Goal: Find contact information: Find contact information

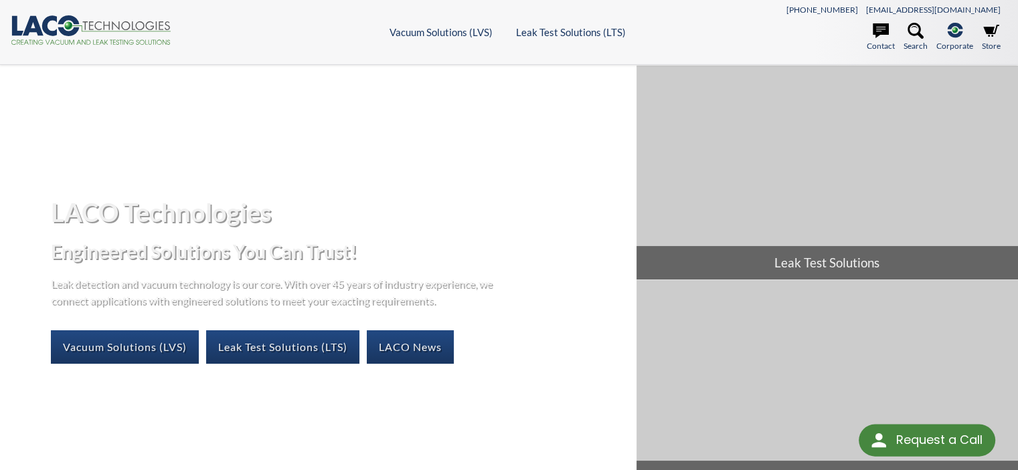
select select "Language Translate Widget"
click at [877, 30] on icon at bounding box center [881, 30] width 16 height 15
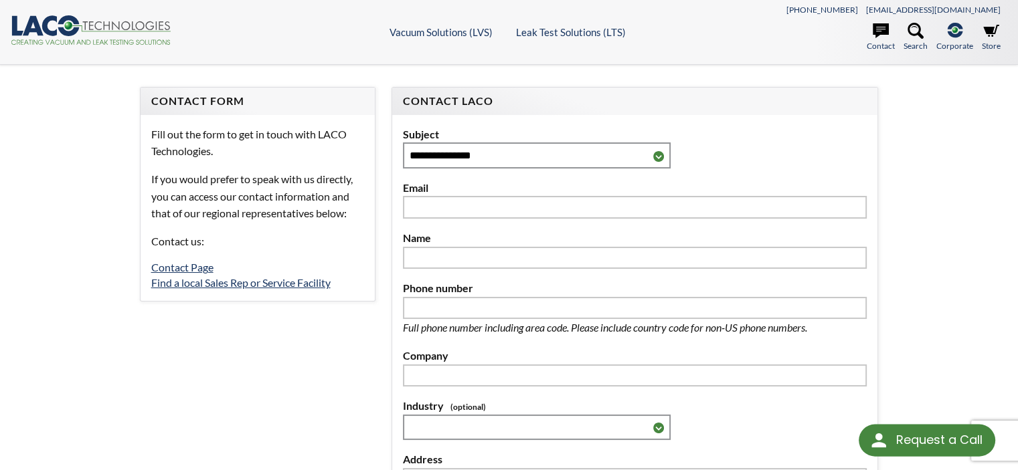
select select "Language Translate Widget"
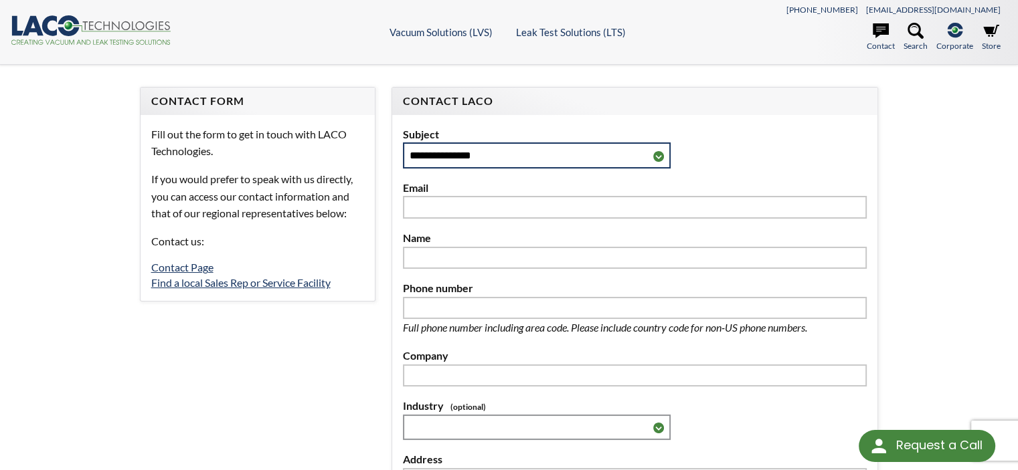
click at [659, 155] on select "**********" at bounding box center [537, 155] width 268 height 25
click at [696, 143] on div "**********" at bounding box center [635, 147] width 464 height 43
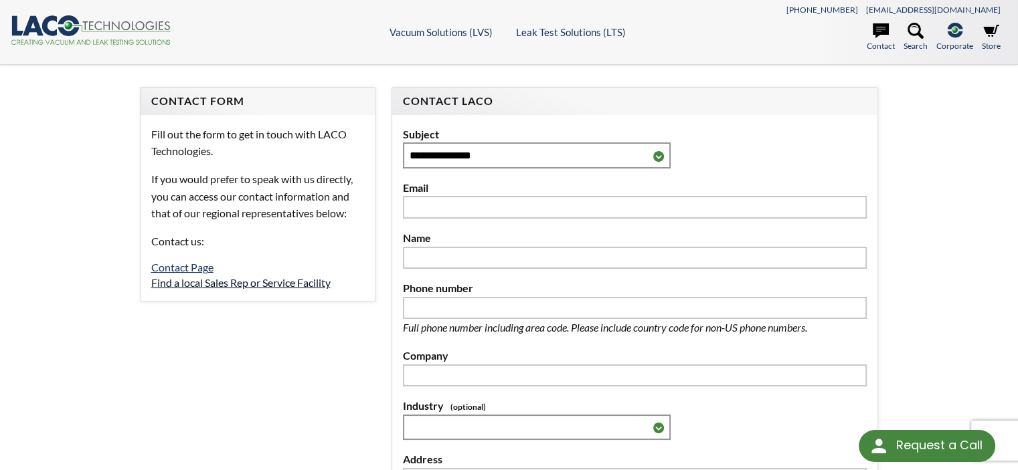
click at [200, 280] on link "Find a local Sales Rep or Service Facility" at bounding box center [240, 282] width 179 height 13
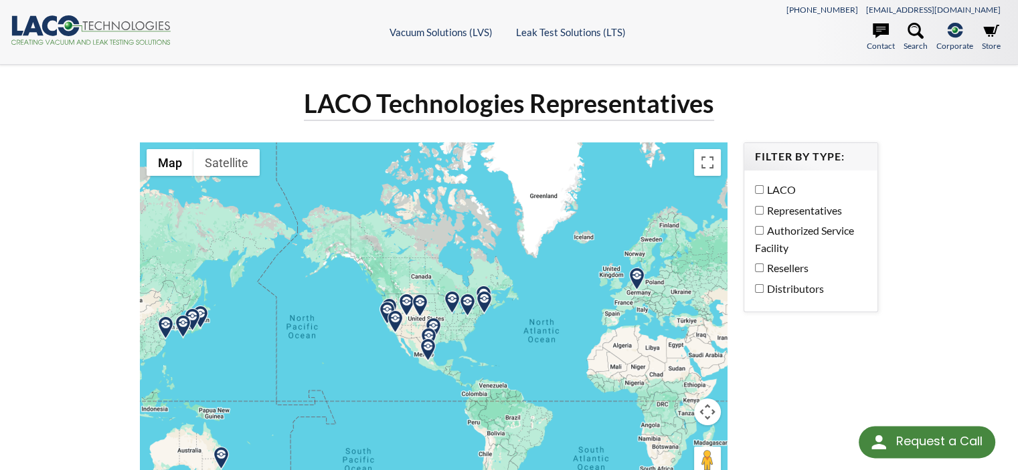
select select "Language Translate Widget"
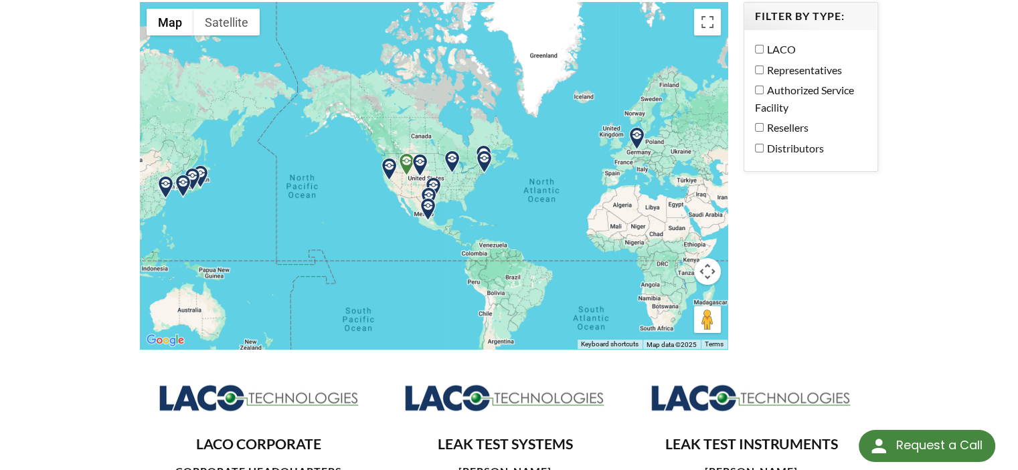
scroll to position [134, 0]
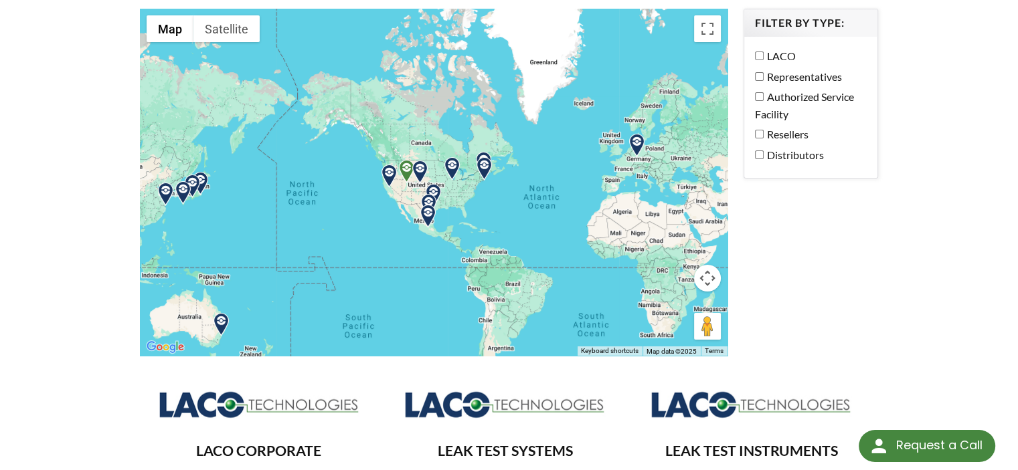
click at [450, 167] on img at bounding box center [451, 168] width 23 height 23
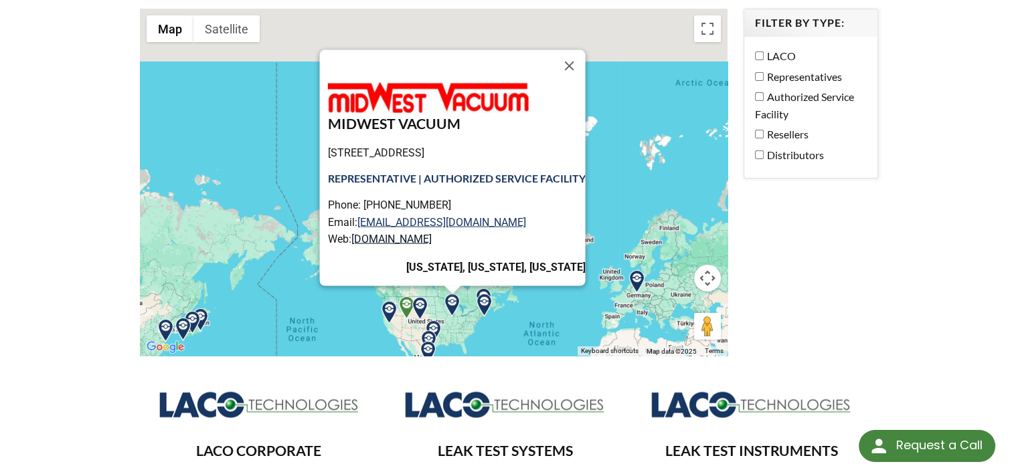
click at [426, 238] on link "www.midwestvacuum.com" at bounding box center [391, 239] width 80 height 13
click at [406, 238] on link "www.midwestvacuum.com" at bounding box center [391, 239] width 80 height 13
click at [578, 63] on button "Close" at bounding box center [569, 66] width 32 height 32
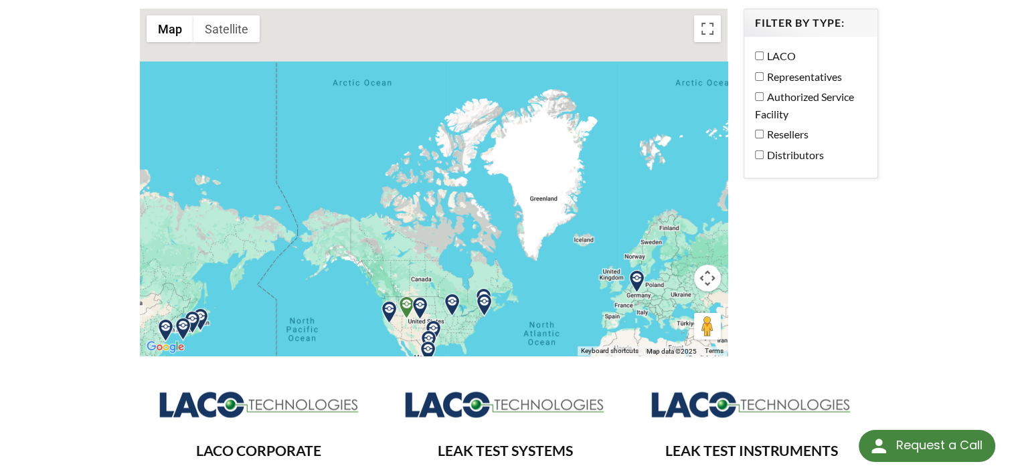
click at [452, 301] on img at bounding box center [451, 305] width 23 height 23
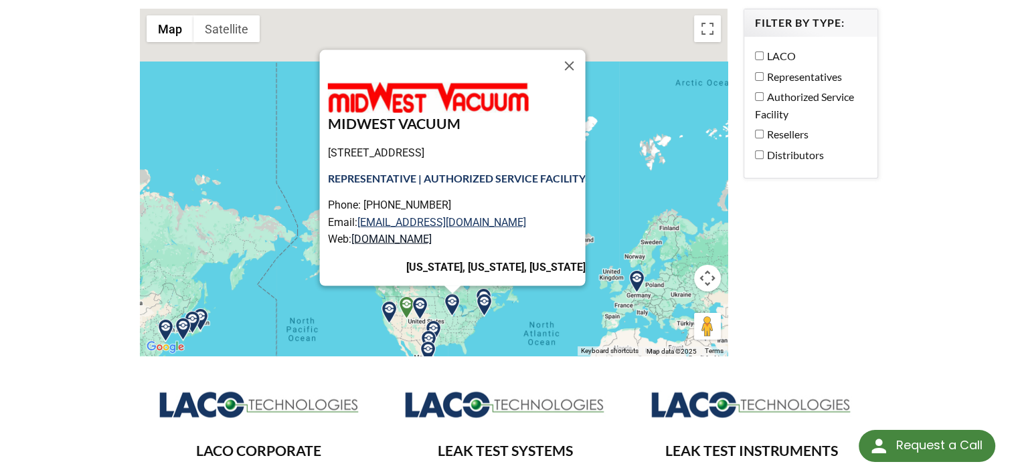
click at [383, 240] on link "www.midwestvacuum.com" at bounding box center [391, 239] width 80 height 13
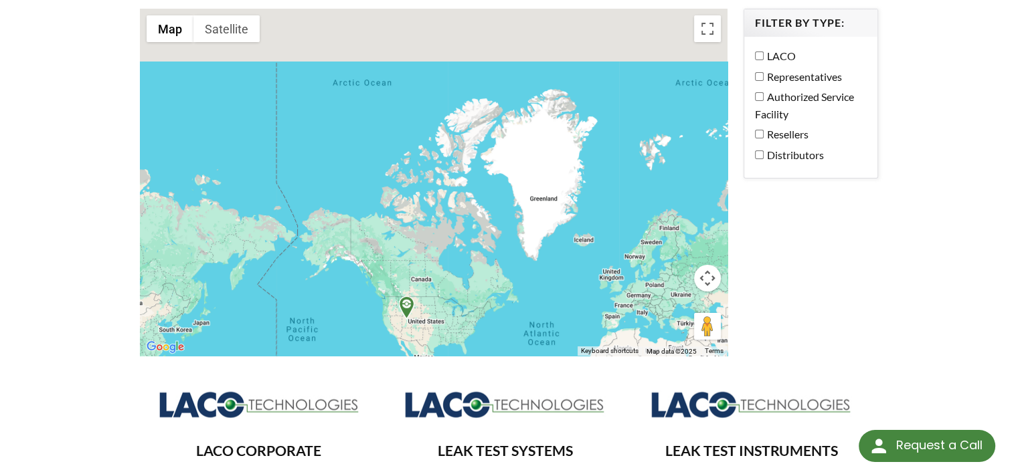
click at [762, 50] on label "LACO" at bounding box center [808, 56] width 106 height 17
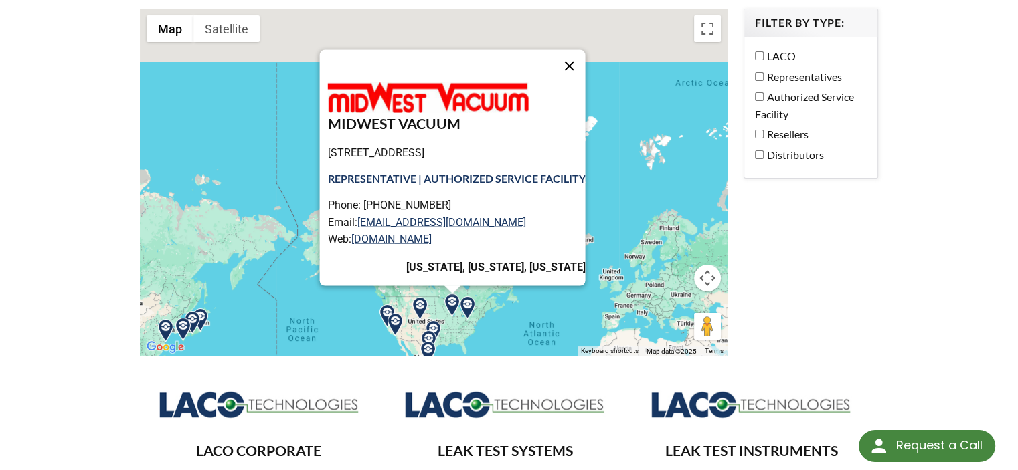
click at [572, 66] on button "Close" at bounding box center [569, 66] width 32 height 32
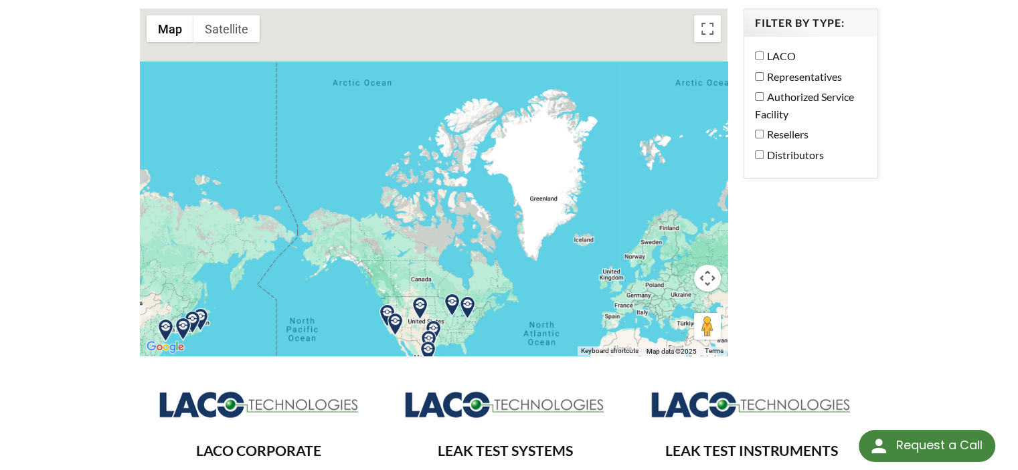
click at [452, 298] on img at bounding box center [451, 305] width 23 height 23
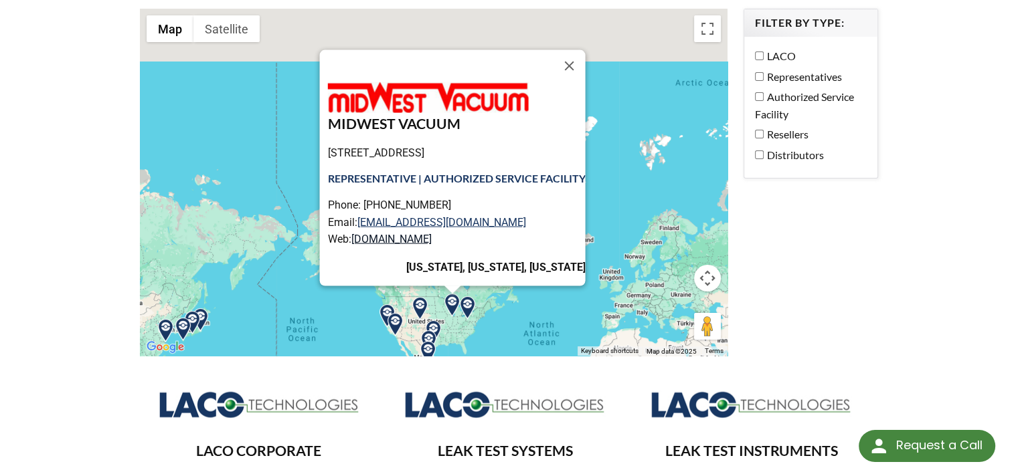
click at [414, 239] on link "www.midwestvacuum.com" at bounding box center [391, 239] width 80 height 13
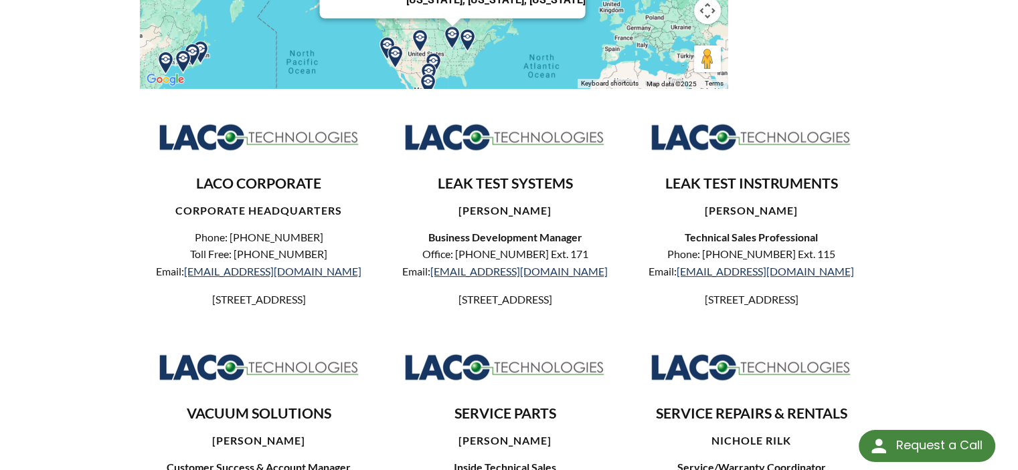
scroll to position [0, 0]
